Goal: Contribute content: Add original content to the website for others to see

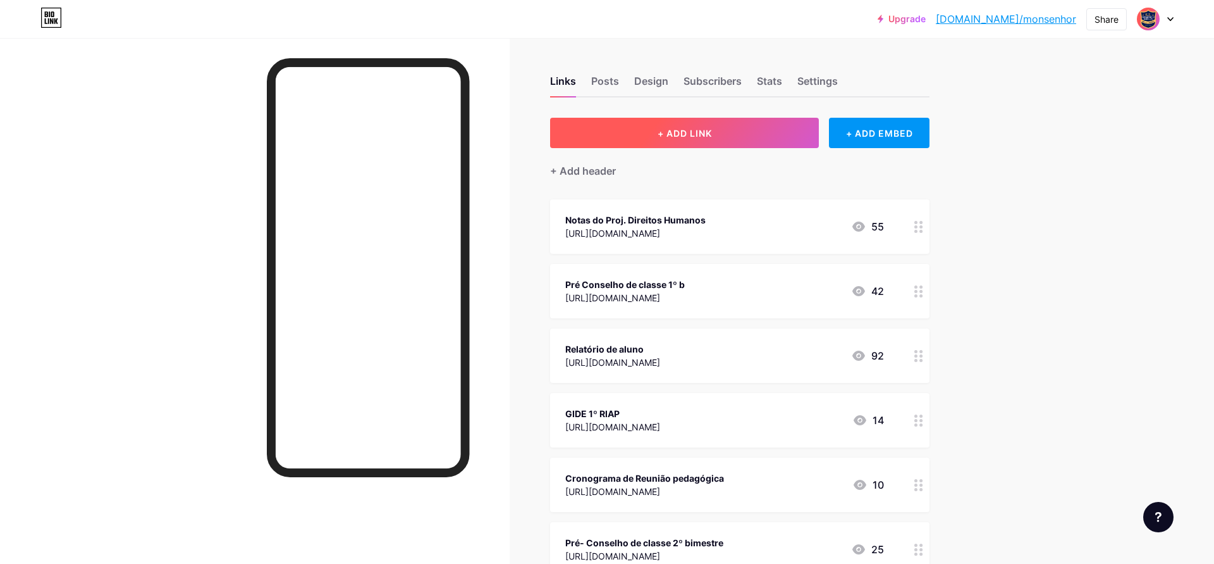
click at [732, 133] on button "+ ADD LINK" at bounding box center [684, 133] width 269 height 30
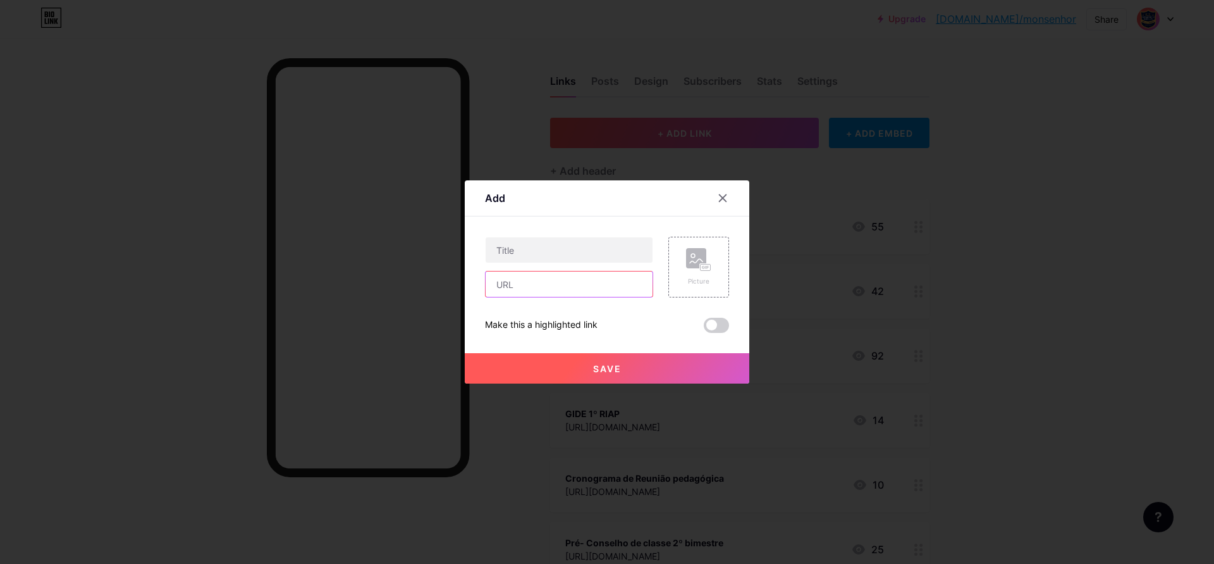
click at [509, 287] on input "text" at bounding box center [569, 283] width 167 height 25
paste input "[URL][DOMAIN_NAME]"
type input "[URL][DOMAIN_NAME]"
click at [504, 250] on input "text" at bounding box center [569, 249] width 167 height 25
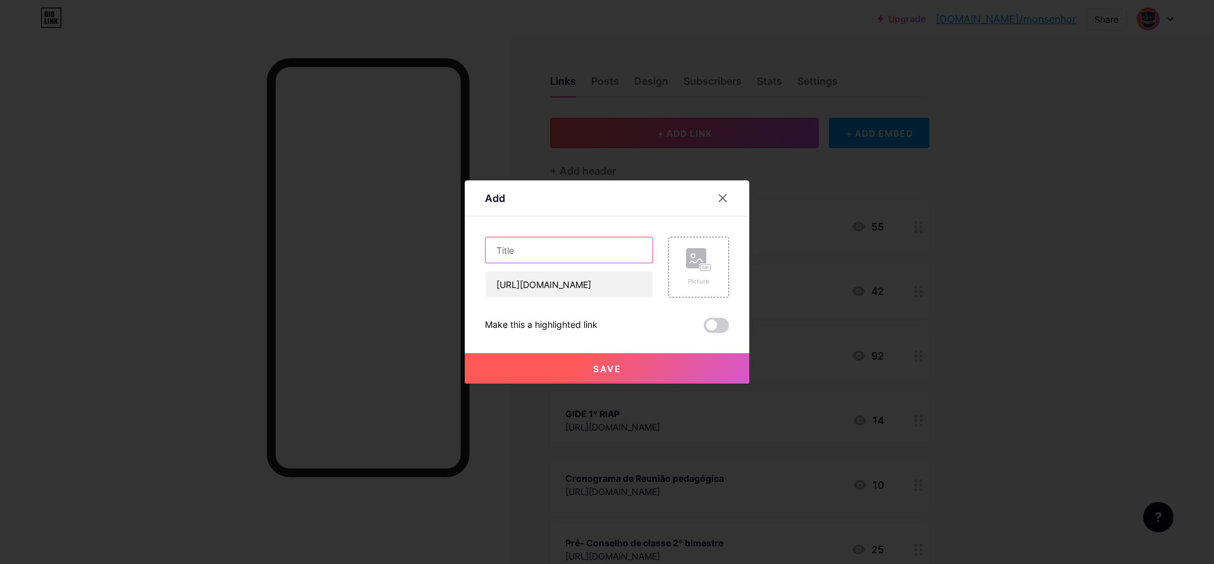
paste input "TABELA LINGUA PORTUGUESA SAEB"
type input "TABELA LINGUA PORTUGUESA SAEB"
click at [603, 371] on span "Save" at bounding box center [607, 368] width 28 height 11
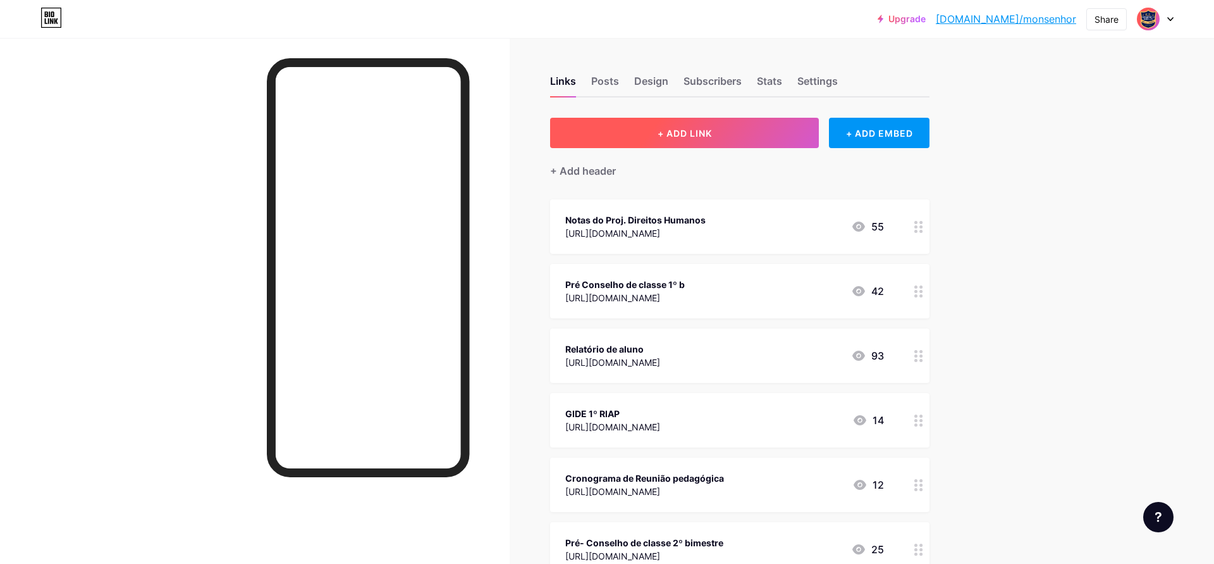
click at [686, 129] on span "+ ADD LINK" at bounding box center [685, 133] width 54 height 11
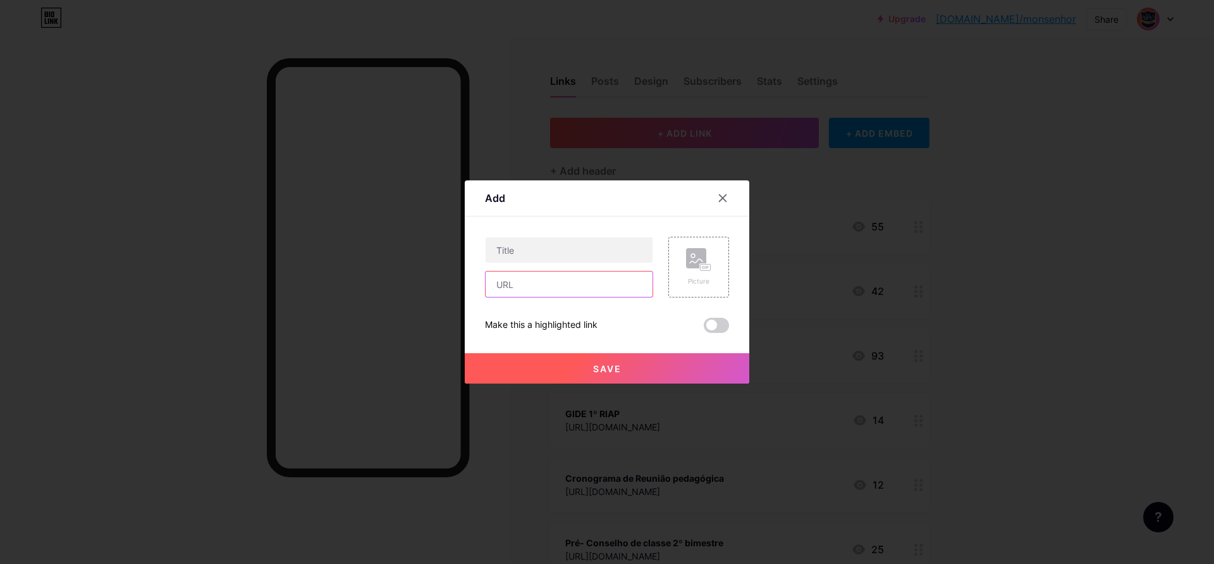
click at [519, 289] on input "text" at bounding box center [569, 283] width 167 height 25
paste input "[URL][DOMAIN_NAME]"
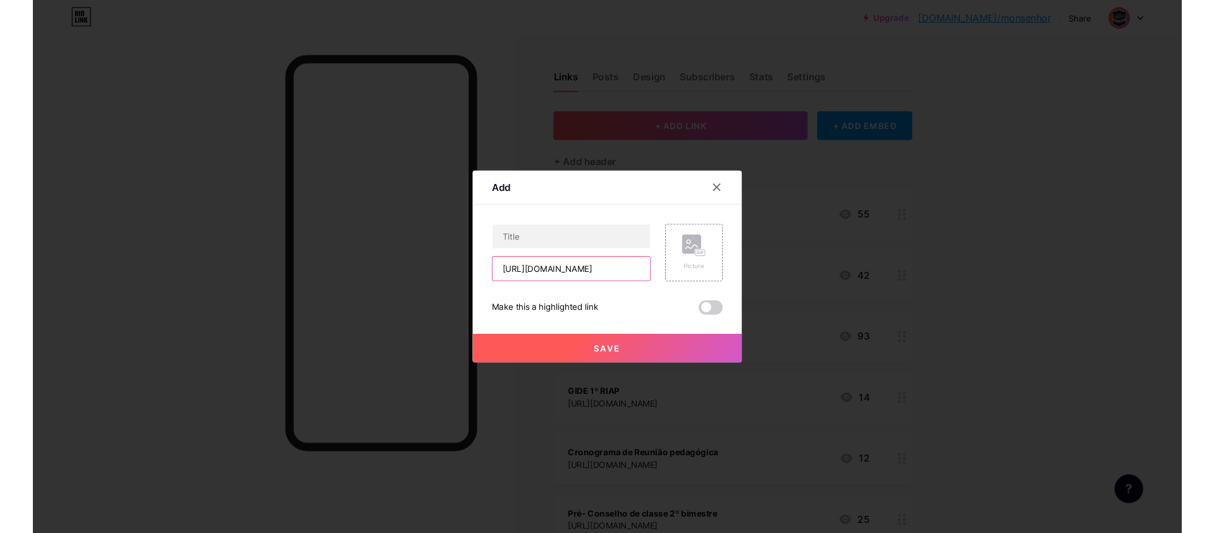
scroll to position [0, 497]
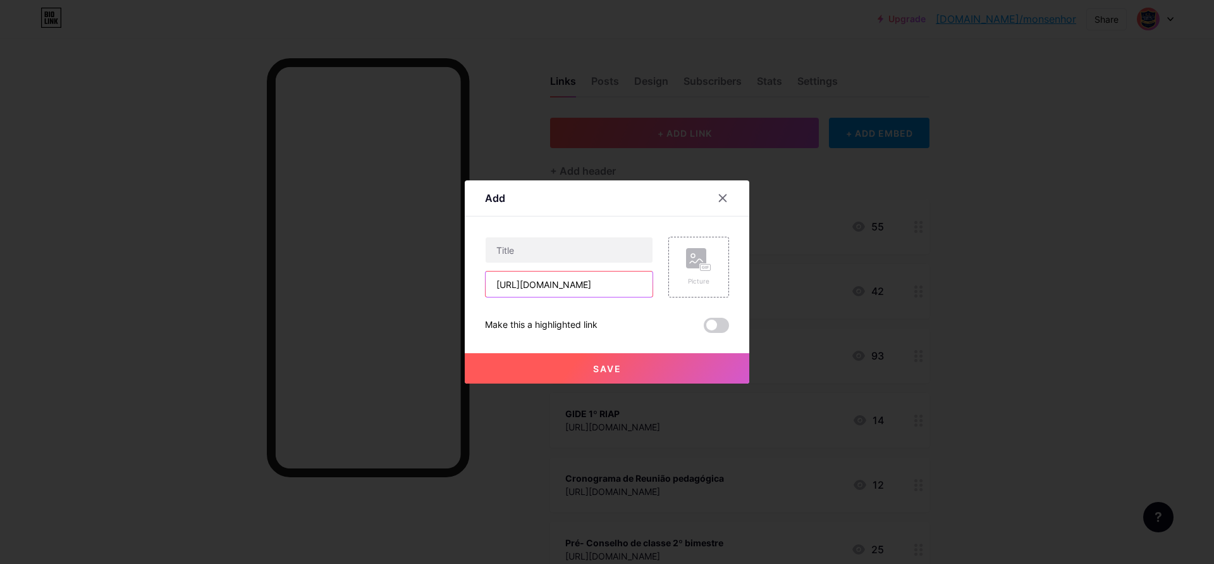
type input "[URL][DOMAIN_NAME]"
click at [502, 253] on input "text" at bounding box center [569, 249] width 167 height 25
paste input "TABELA MATEMÁTICA SAEB"
type input "TABELA MATEMÁTICA SAEB"
click at [583, 363] on button "Save" at bounding box center [607, 368] width 285 height 30
